Goal: Task Accomplishment & Management: Use online tool/utility

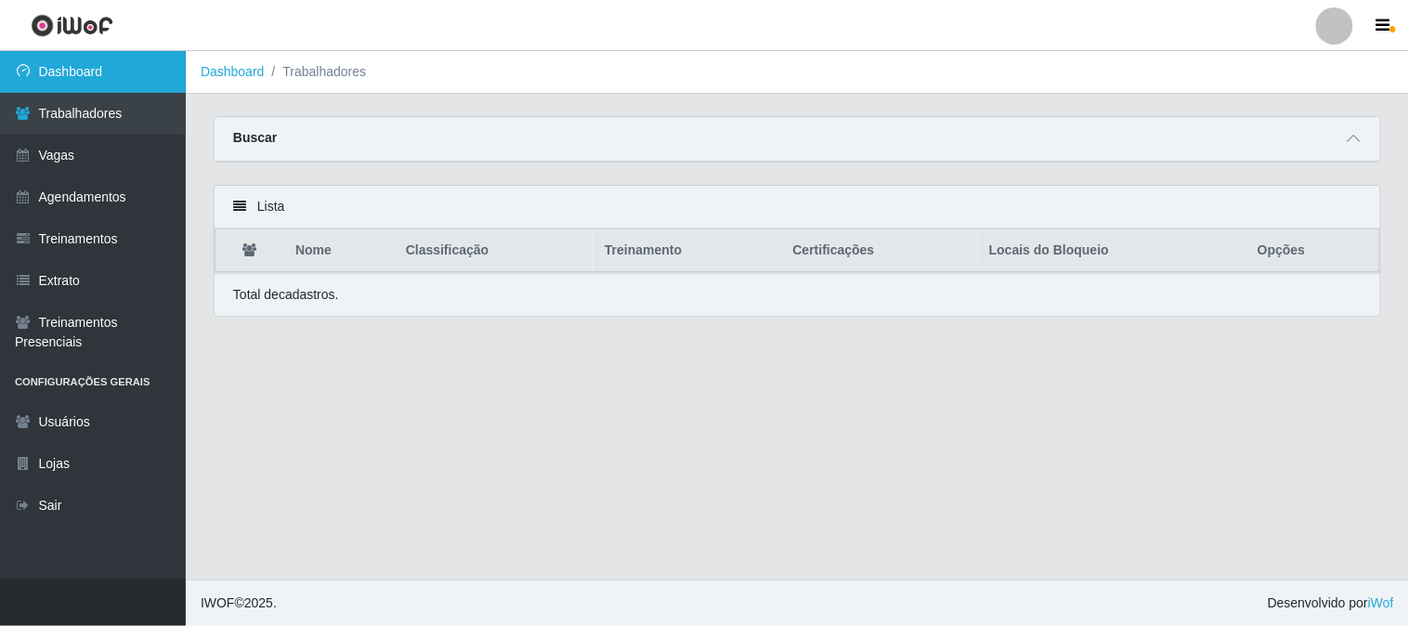
click at [98, 59] on link "Dashboard" at bounding box center [93, 72] width 186 height 42
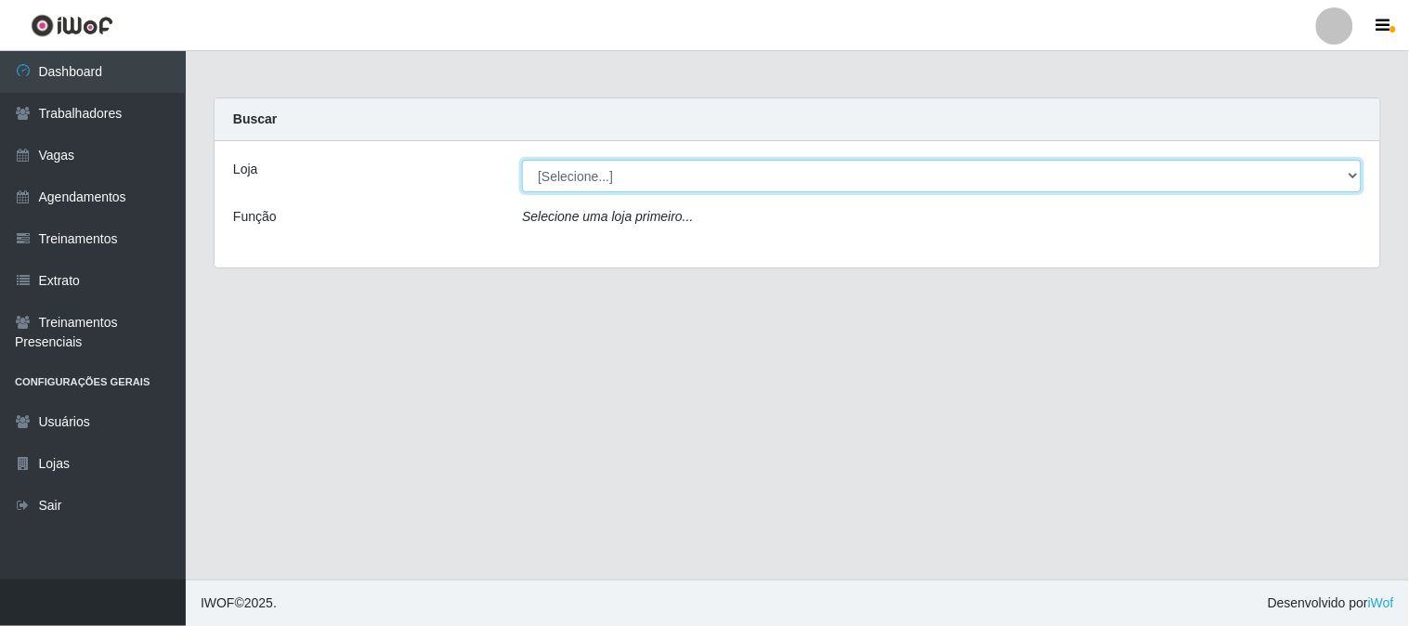
click at [650, 182] on select "[Selecione...] Sapore D'italia" at bounding box center [941, 176] width 839 height 33
select select "266"
click at [522, 160] on select "[Selecione...] Sapore D'italia" at bounding box center [941, 176] width 839 height 33
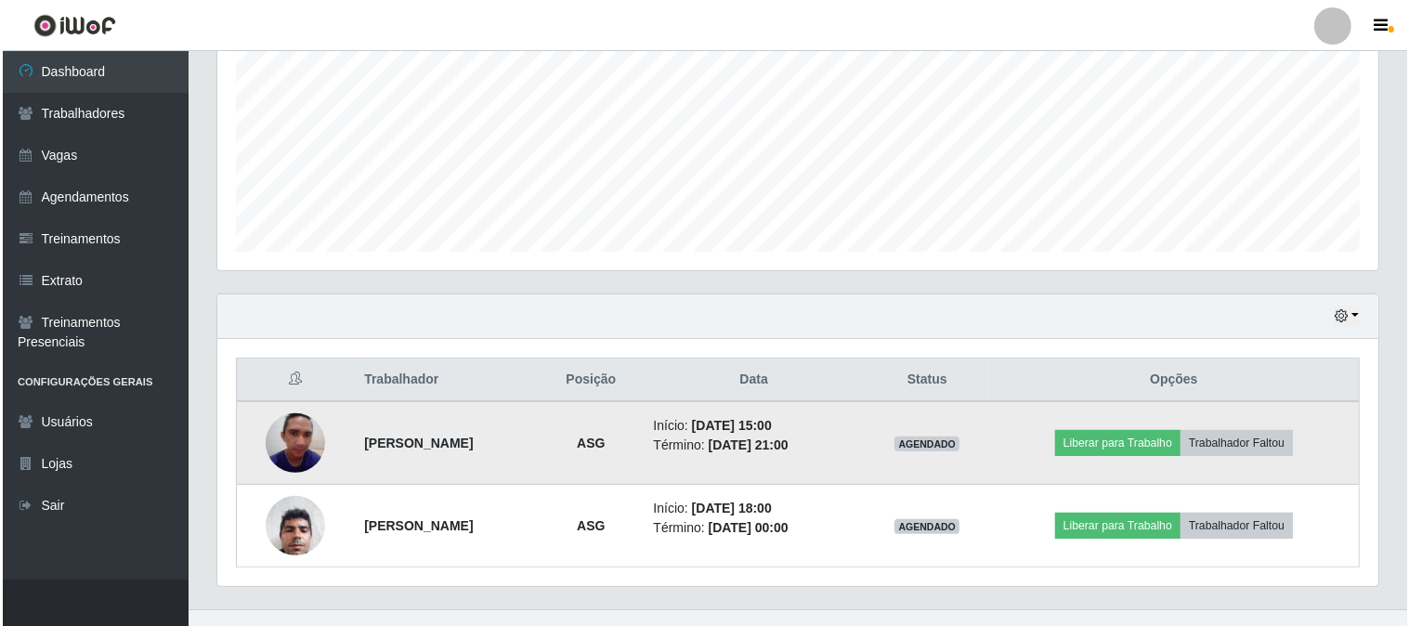
scroll to position [442, 0]
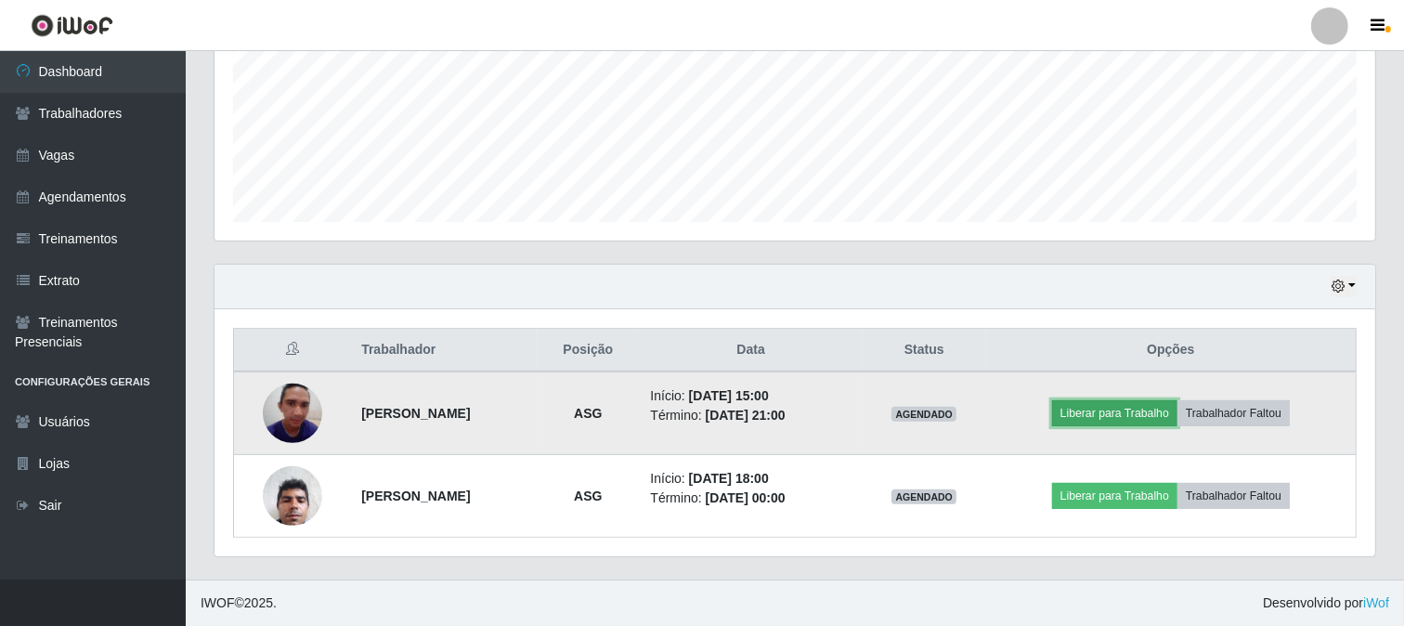
click at [1075, 414] on button "Liberar para Trabalho" at bounding box center [1114, 413] width 125 height 26
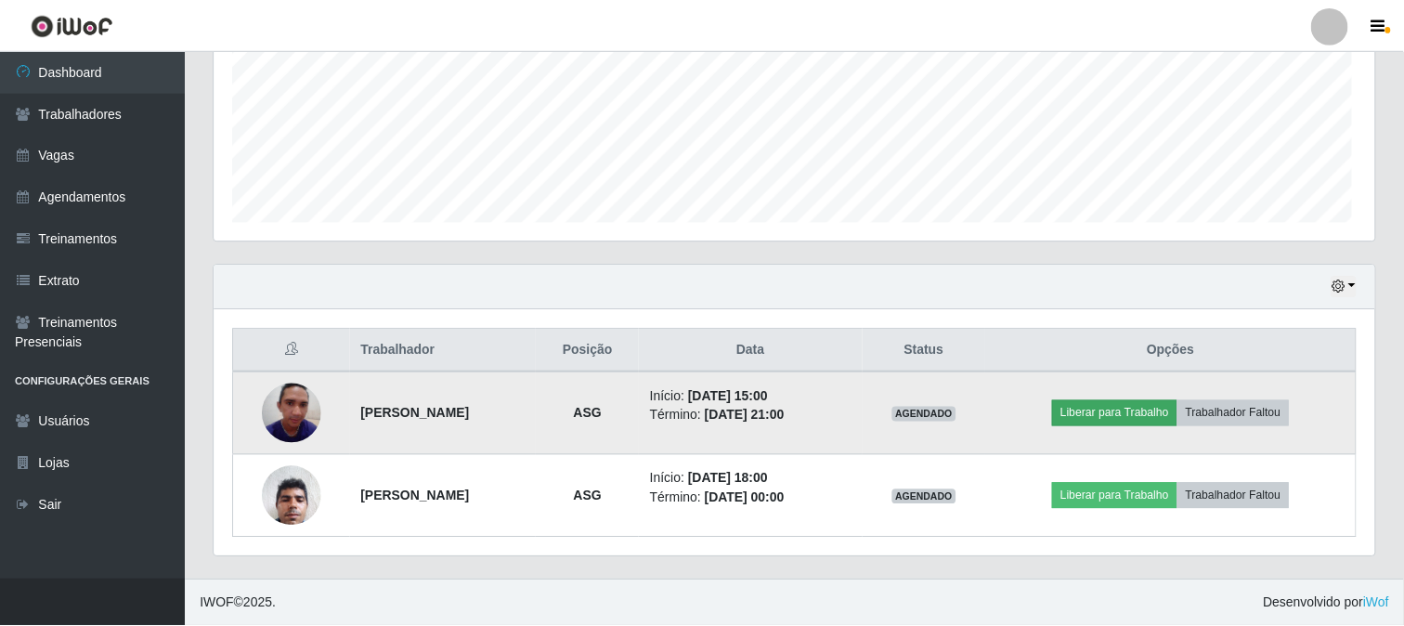
scroll to position [384, 1149]
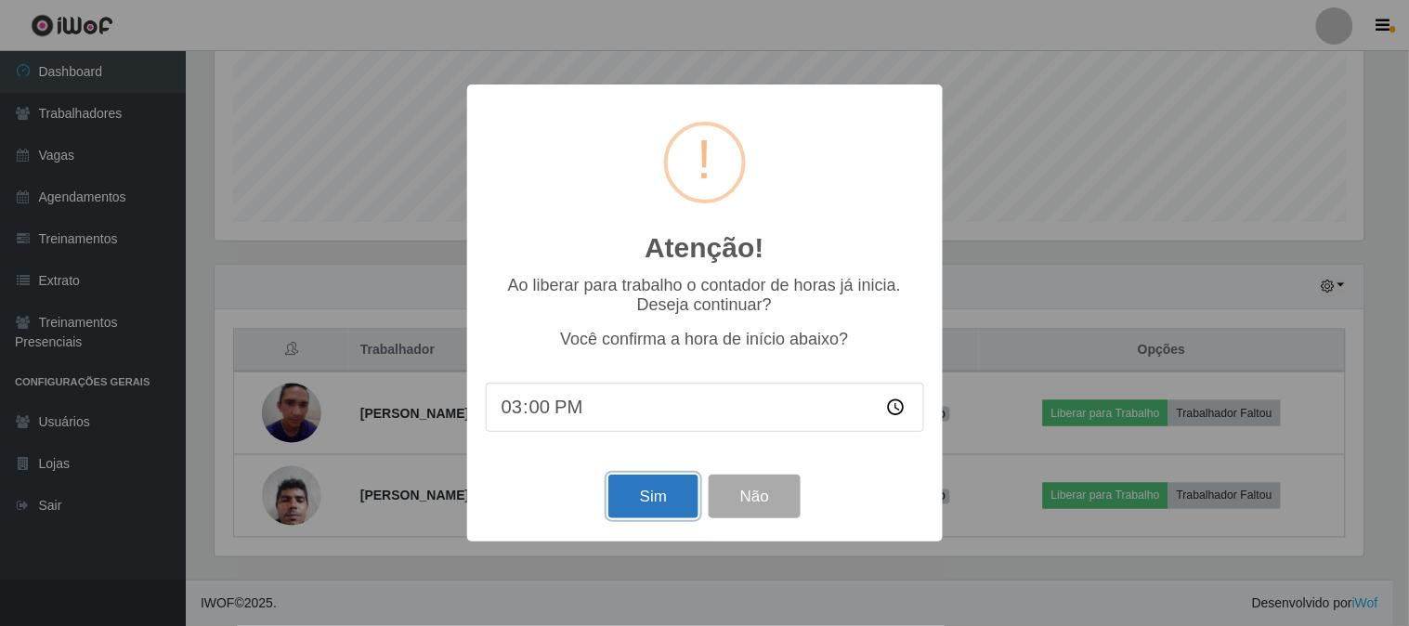
click at [655, 489] on button "Sim" at bounding box center [653, 497] width 90 height 44
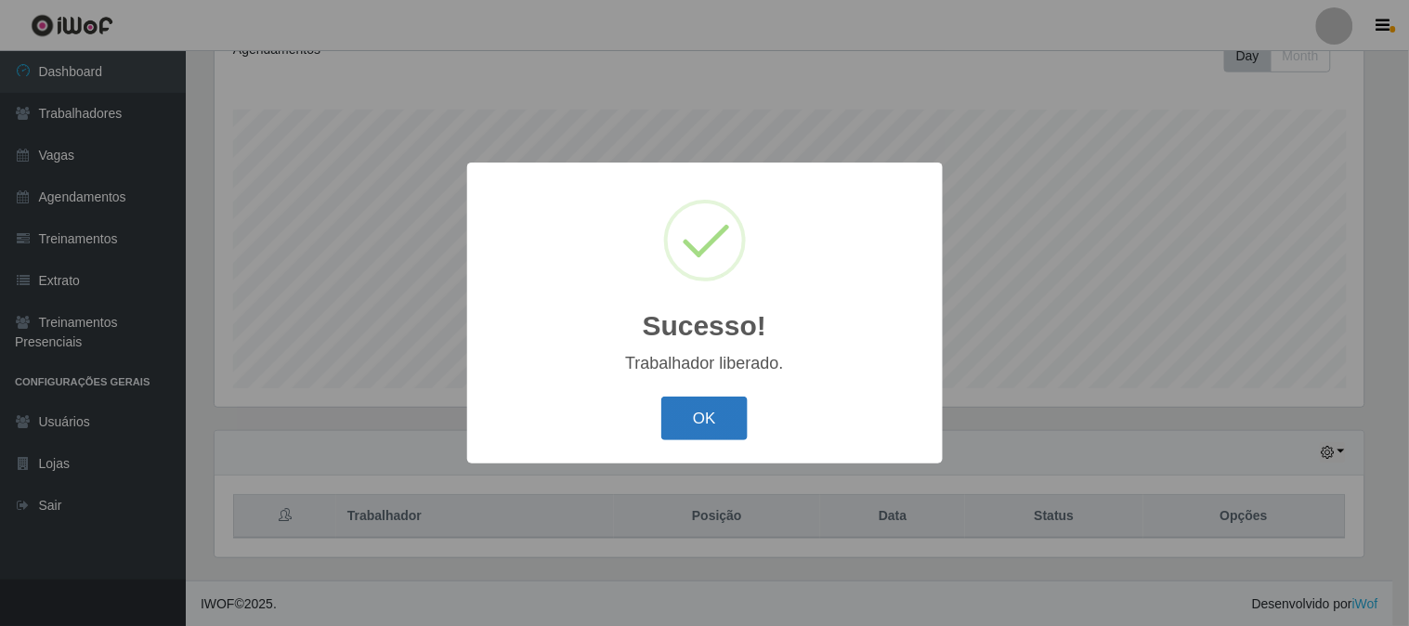
click at [691, 418] on button "OK" at bounding box center [704, 419] width 86 height 44
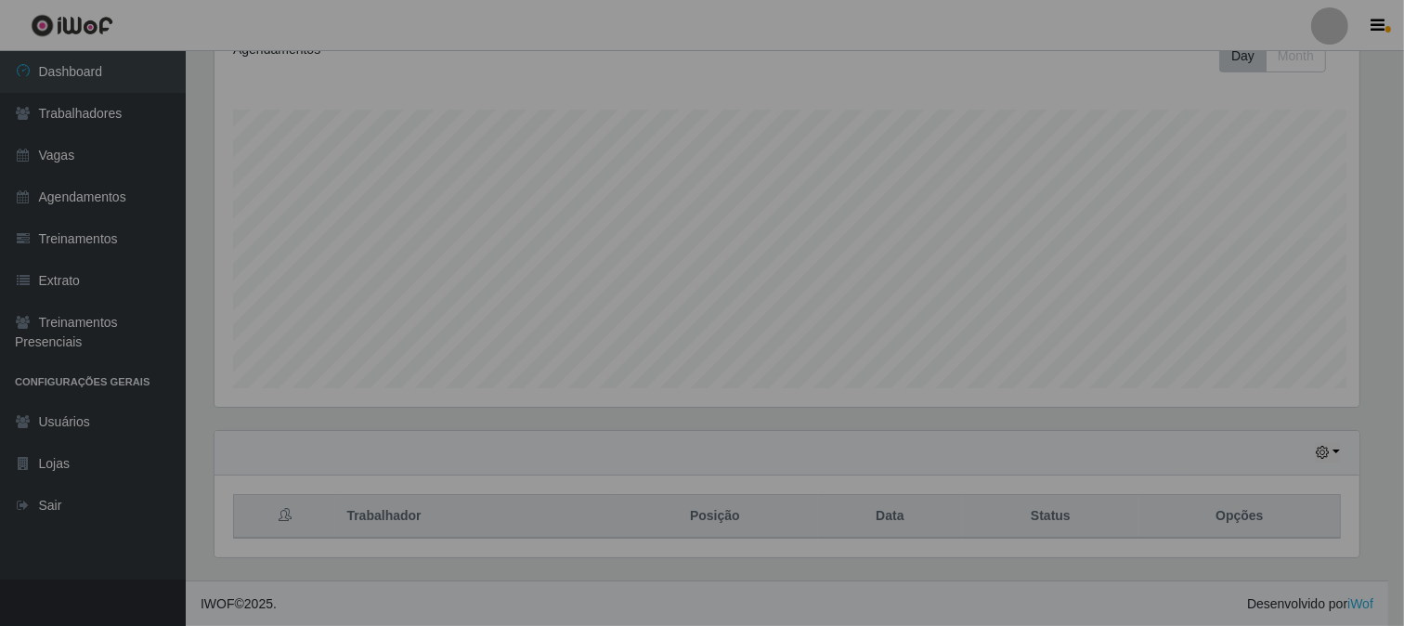
scroll to position [384, 1161]
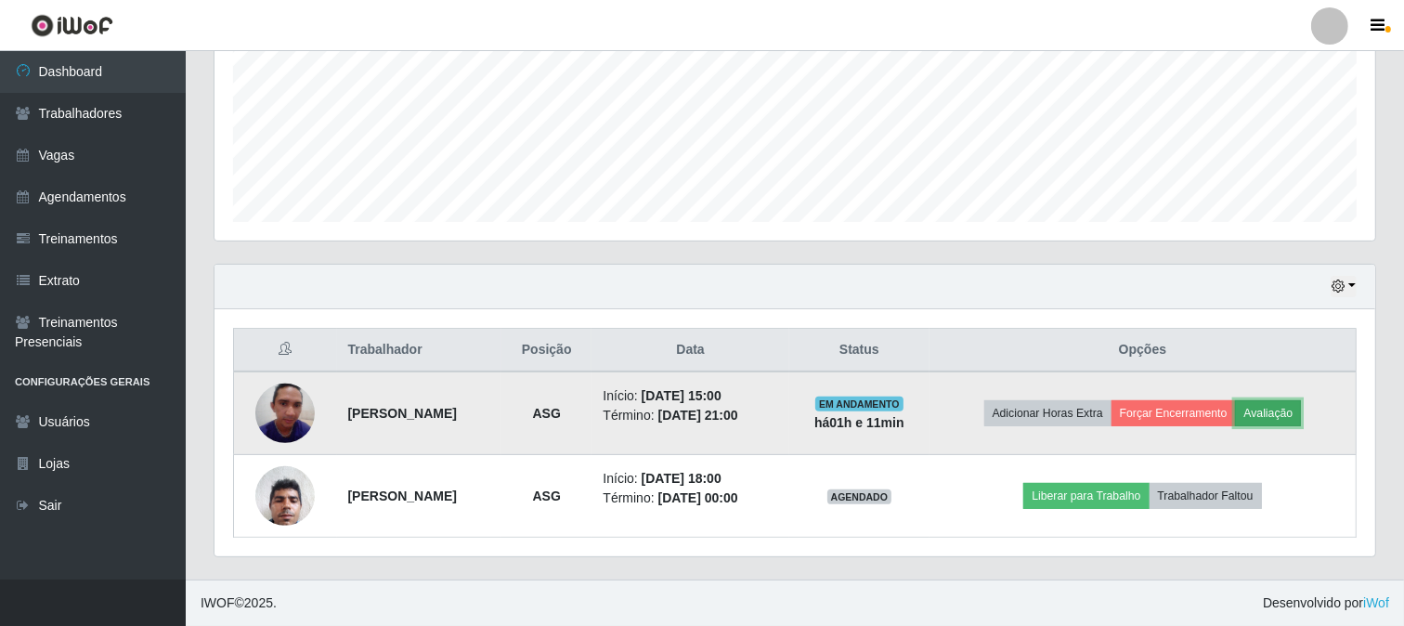
click at [1292, 403] on button "Avaliação" at bounding box center [1268, 413] width 66 height 26
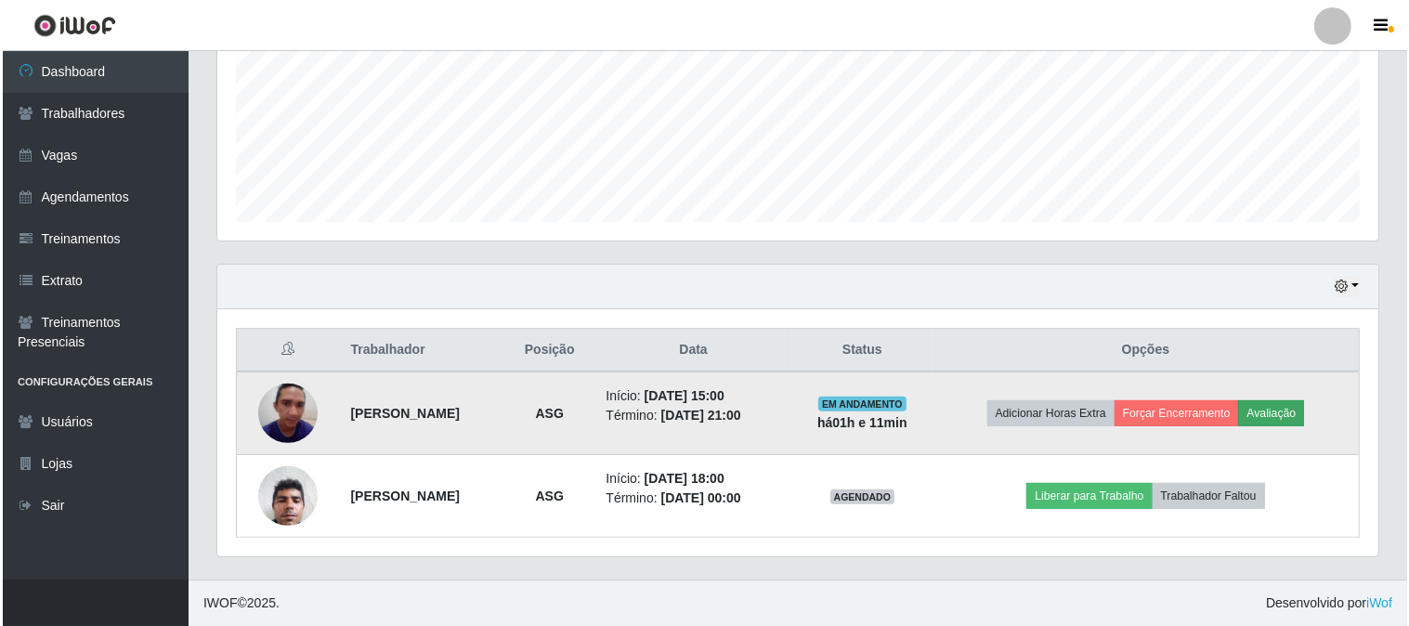
scroll to position [384, 1149]
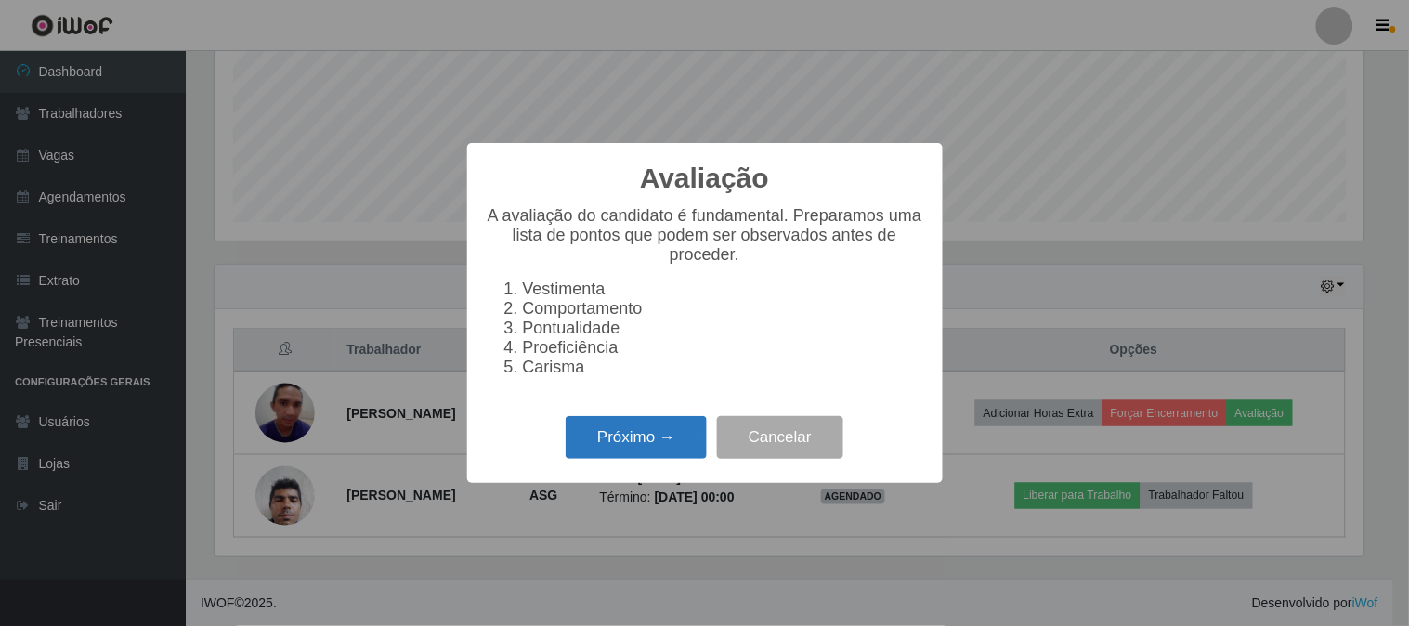
click at [605, 441] on button "Próximo →" at bounding box center [636, 438] width 141 height 44
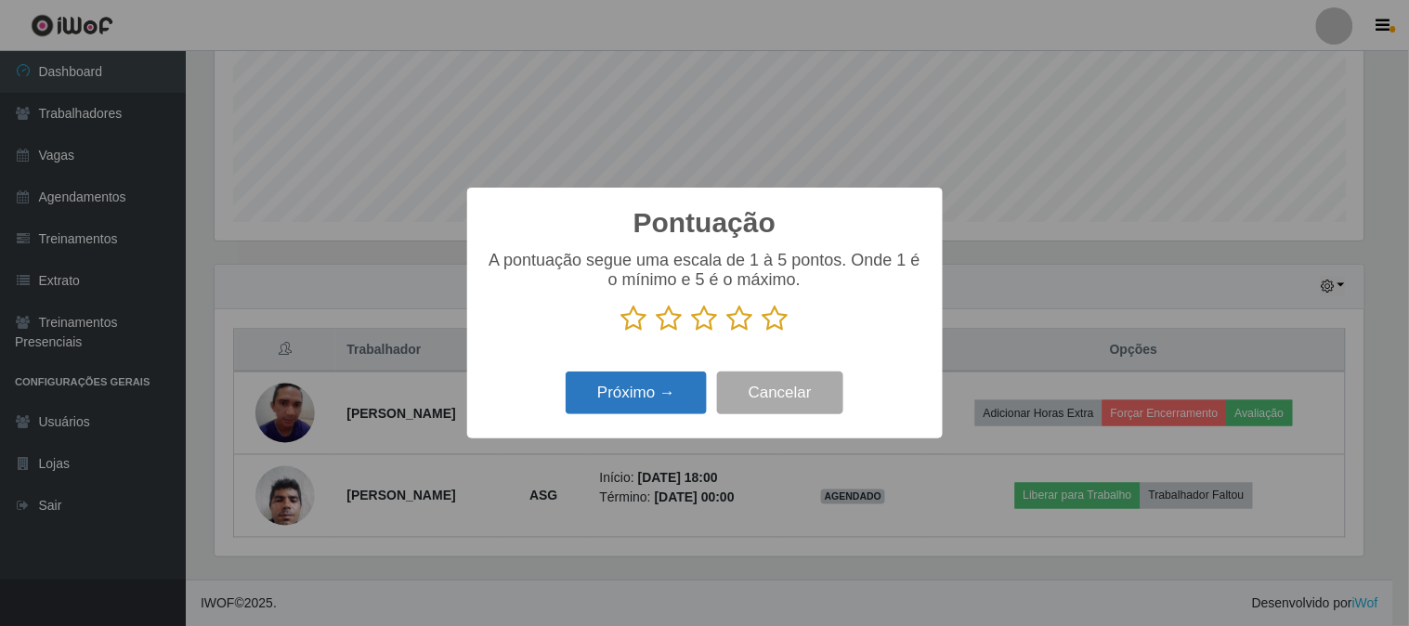
scroll to position [928232, 927467]
click at [772, 332] on icon at bounding box center [775, 319] width 26 height 28
click at [762, 332] on input "radio" at bounding box center [762, 332] width 0 height 0
click at [625, 404] on button "Próximo →" at bounding box center [636, 393] width 141 height 44
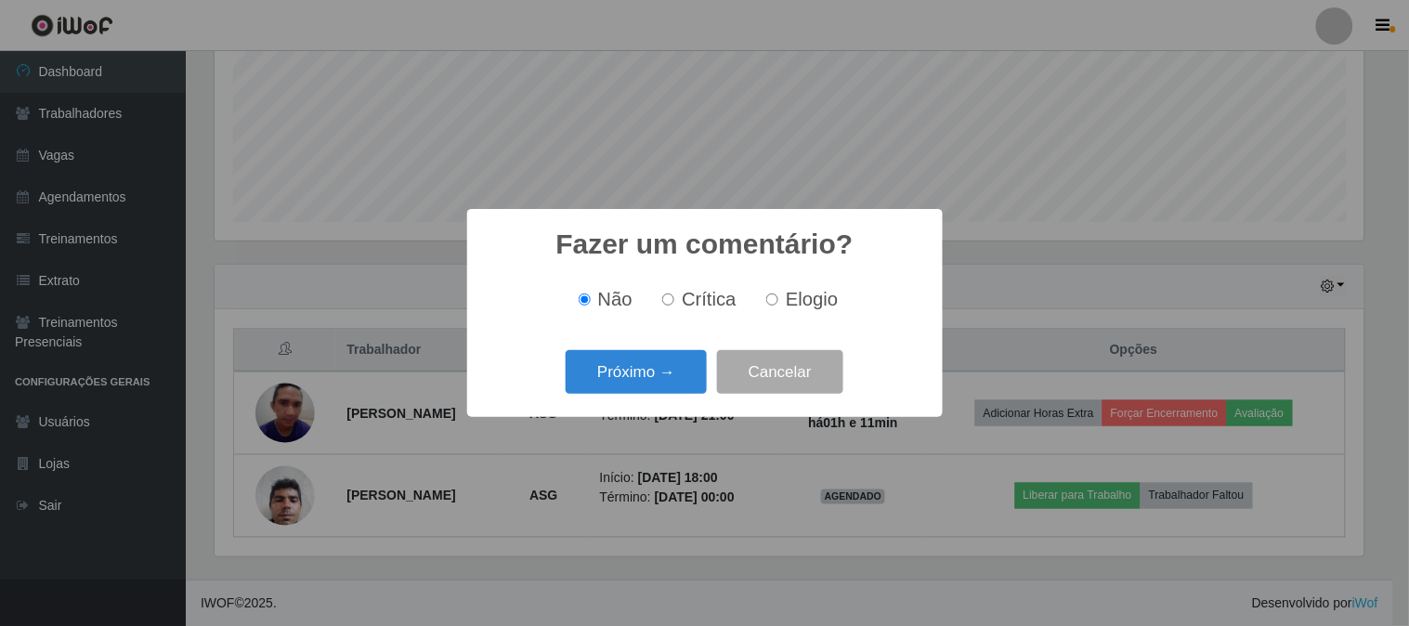
drag, startPoint x: 787, startPoint y: 301, endPoint x: 665, endPoint y: 362, distance: 137.0
click at [786, 302] on span "Elogio" at bounding box center [812, 299] width 52 height 20
click at [778, 302] on input "Elogio" at bounding box center [772, 299] width 12 height 12
radio input "true"
click at [659, 365] on button "Próximo →" at bounding box center [636, 372] width 141 height 44
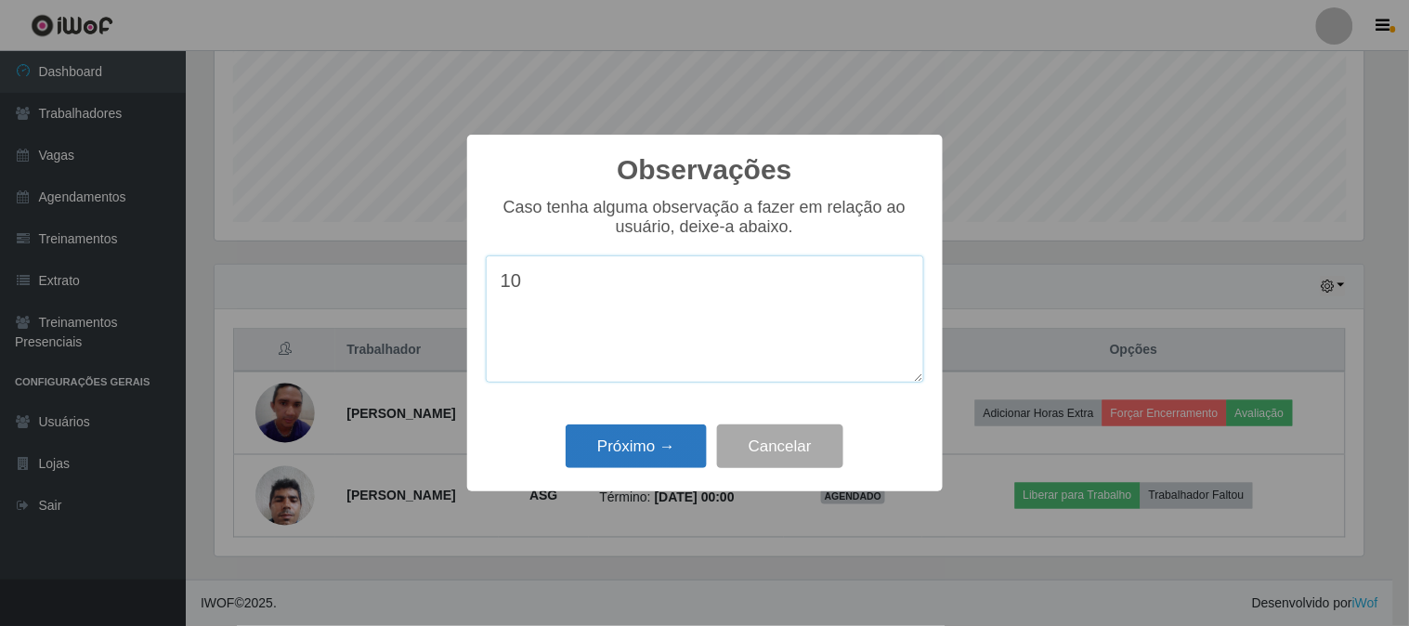
type textarea "10"
click at [665, 438] on button "Próximo →" at bounding box center [636, 446] width 141 height 44
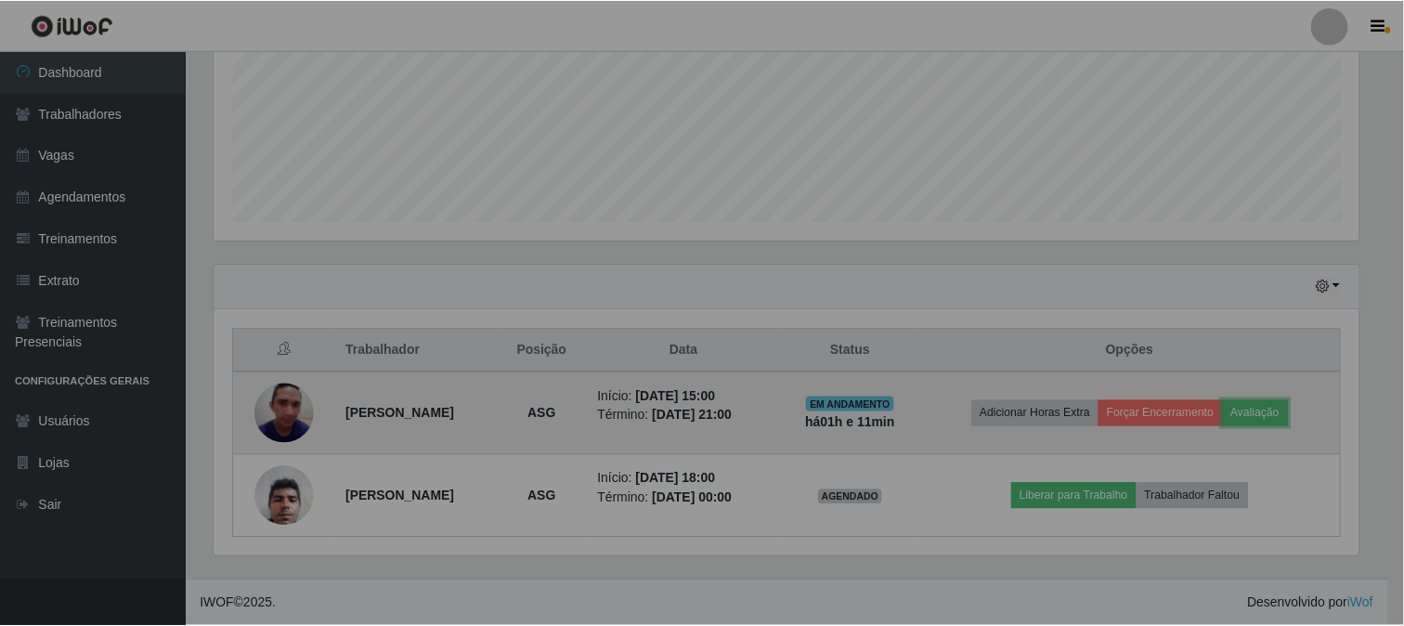
scroll to position [384, 1161]
